Goal: Check status

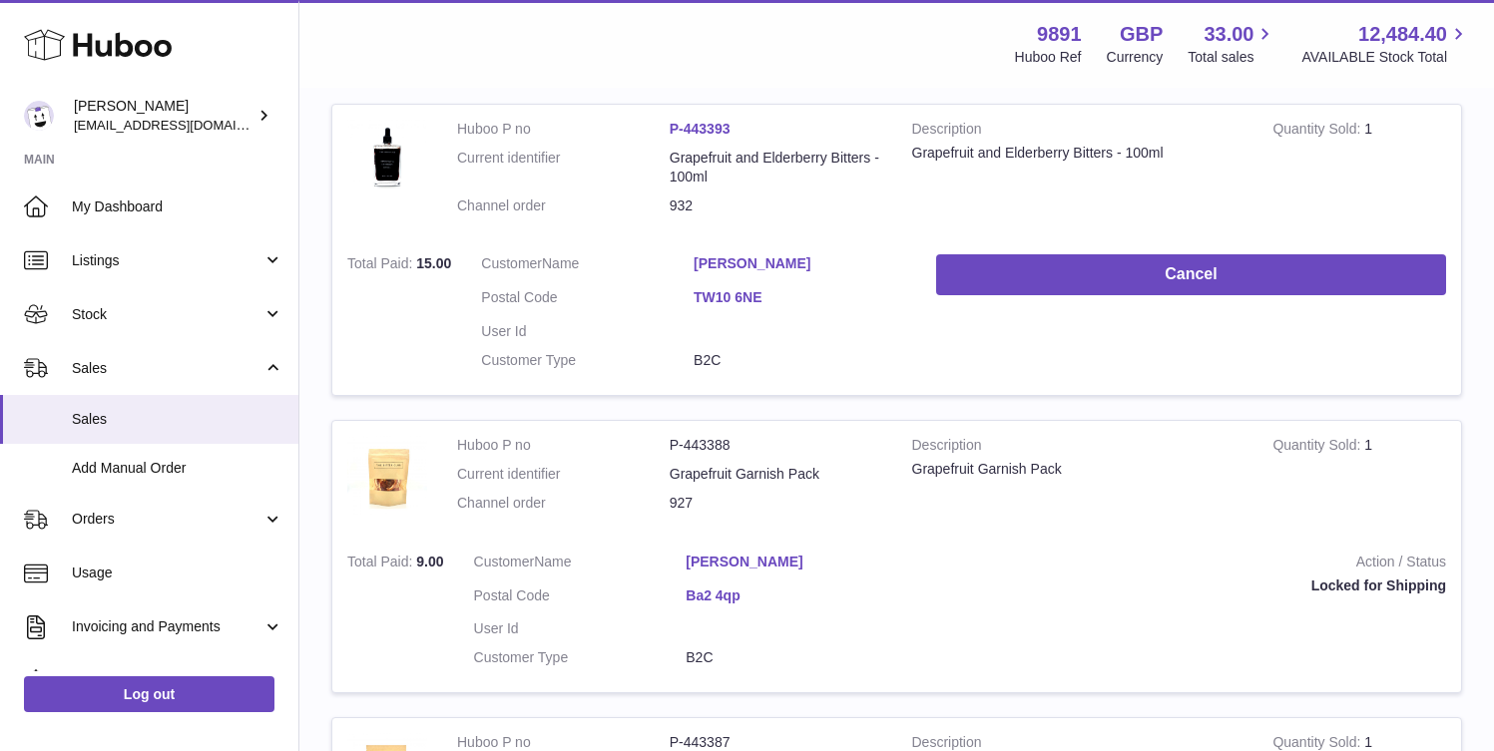
scroll to position [382, 0]
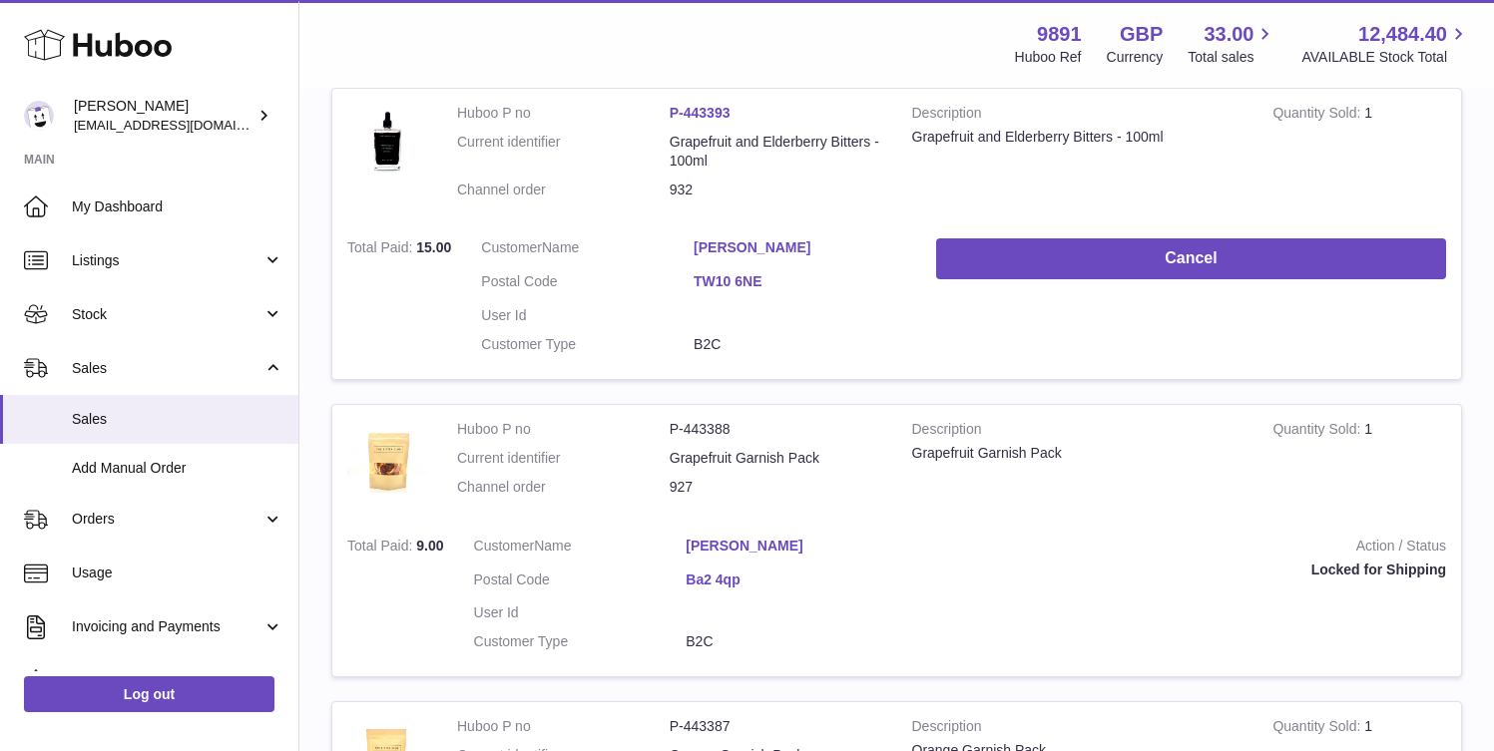
drag, startPoint x: 1329, startPoint y: 409, endPoint x: 1246, endPoint y: 381, distance: 88.4
click at [1246, 404] on tr "Huboo P no P-443388 Current identifier Grapefruit Garnish Pack Channel order 92…" at bounding box center [896, 540] width 1131 height 273
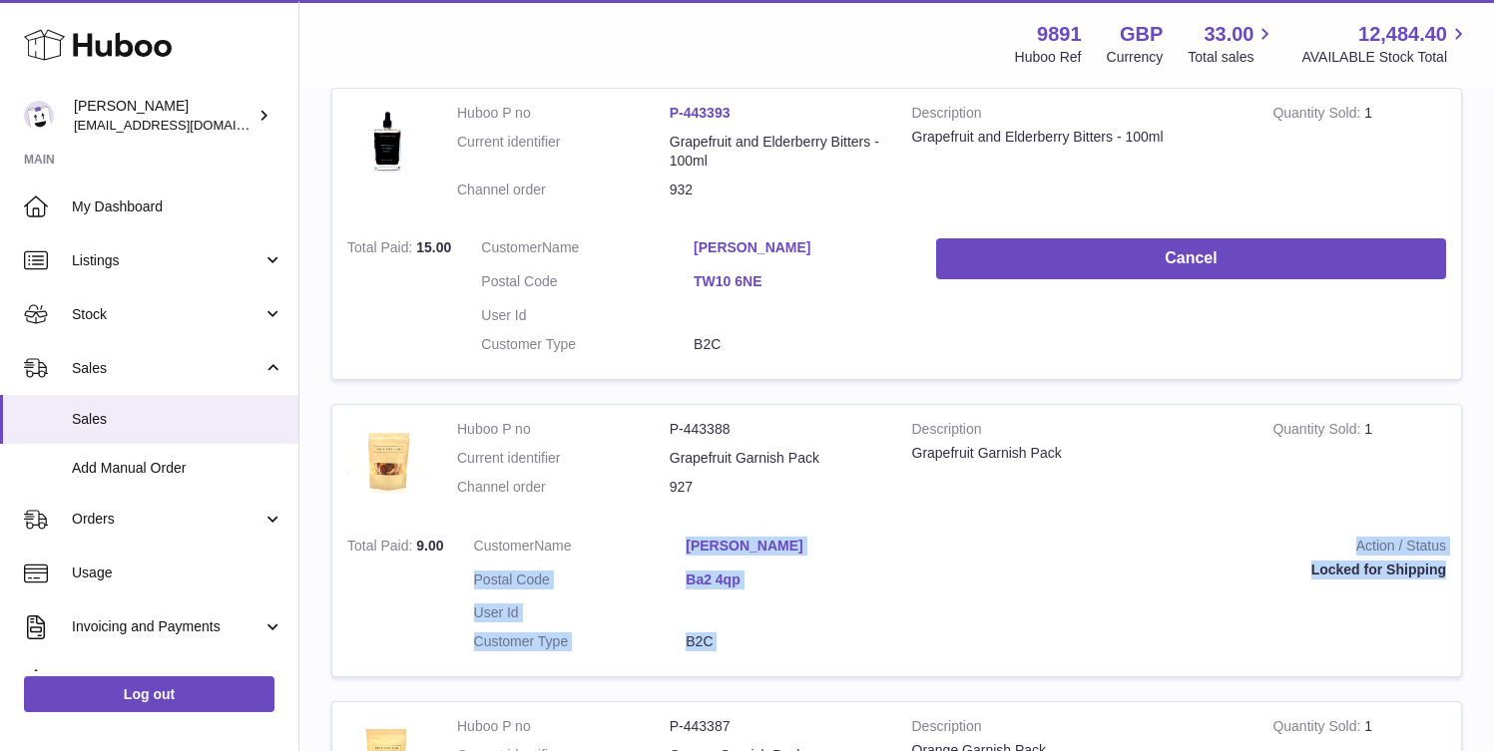
click at [1390, 522] on td "Action / Status Locked for Shipping" at bounding box center [1187, 600] width 548 height 156
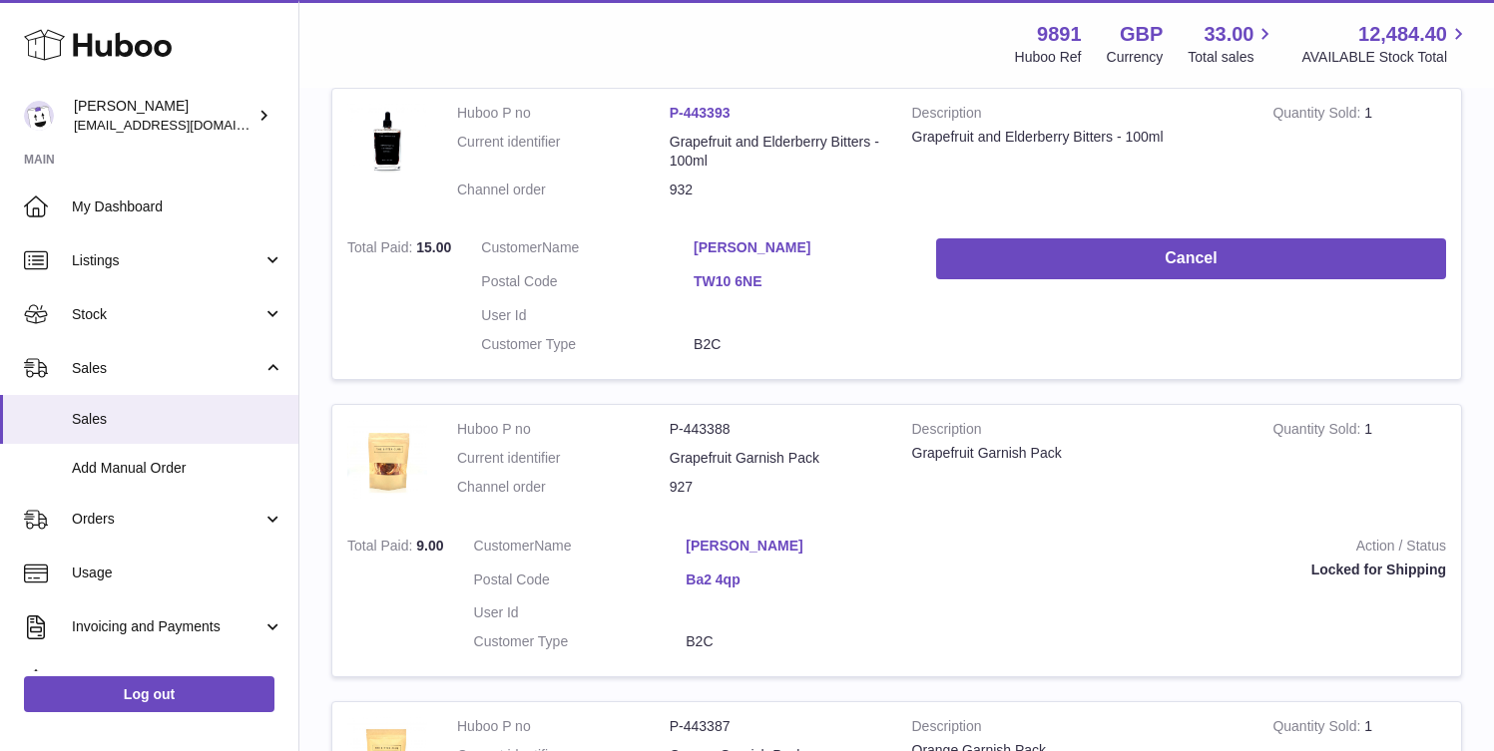
drag, startPoint x: 1313, startPoint y: 402, endPoint x: 1242, endPoint y: 380, distance: 75.1
click at [914, 522] on td "Customer Name [PERSON_NAME] Postal Code Ba2 4qp User Id Customer Type B2C" at bounding box center [686, 600] width 455 height 156
copy dl "[PERSON_NAME]"
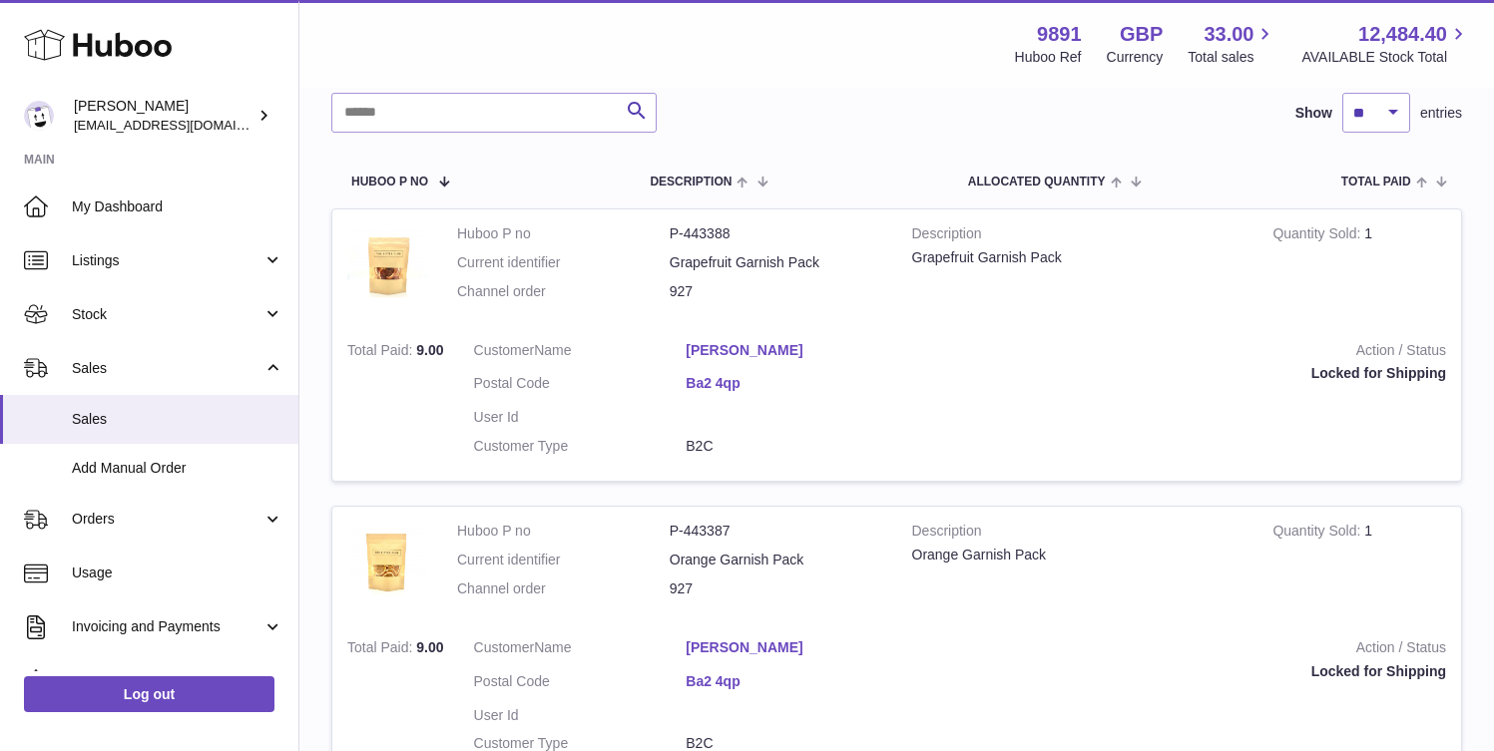
scroll to position [258, 0]
